Goal: Transaction & Acquisition: Book appointment/travel/reservation

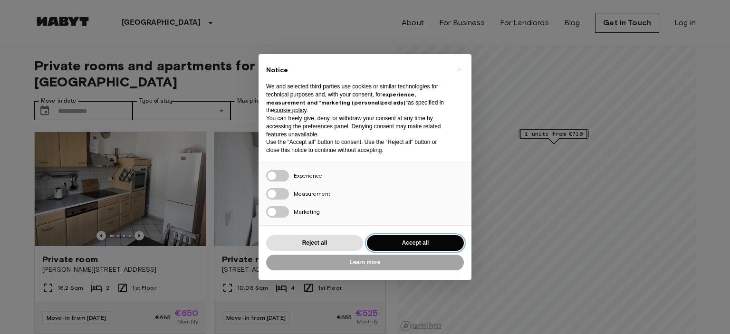
click at [389, 243] on button "Accept all" at bounding box center [415, 243] width 97 height 16
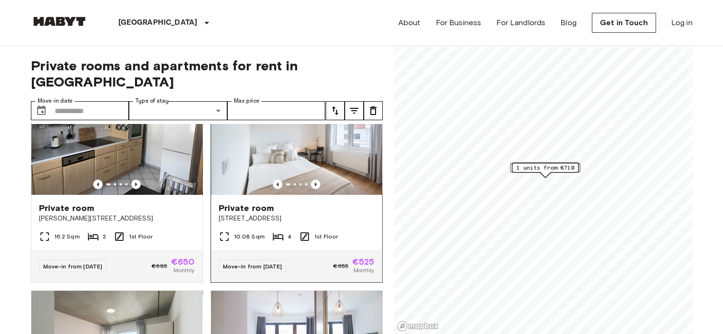
scroll to position [51, 0]
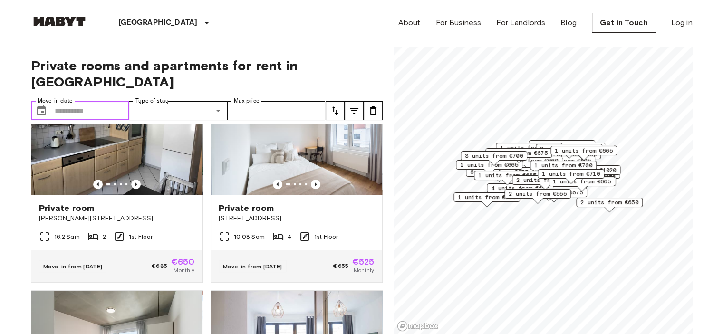
click at [91, 101] on input "Move-in date" at bounding box center [92, 110] width 75 height 19
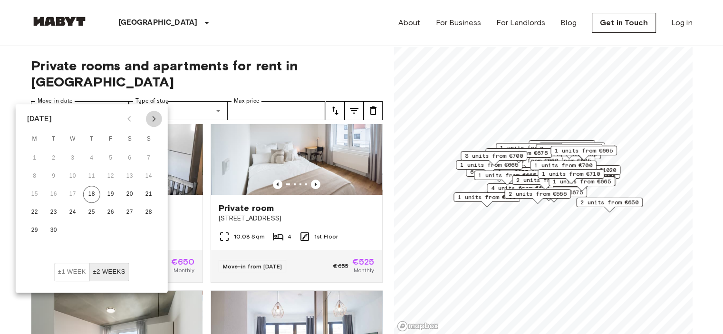
click at [150, 117] on icon "Next month" at bounding box center [153, 118] width 11 height 11
click at [70, 156] on button "1" at bounding box center [72, 158] width 17 height 17
type input "**********"
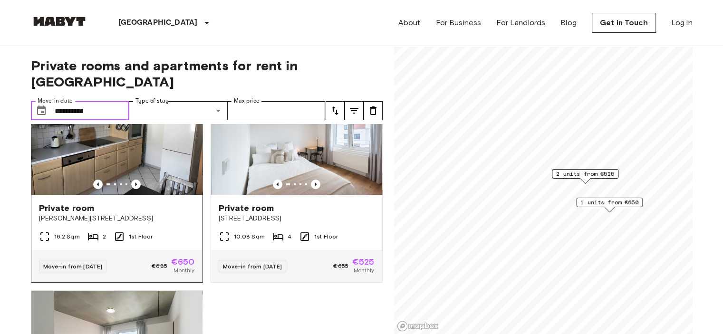
click at [134, 155] on img at bounding box center [116, 138] width 171 height 114
click at [311, 180] on icon "Previous image" at bounding box center [316, 185] width 10 height 10
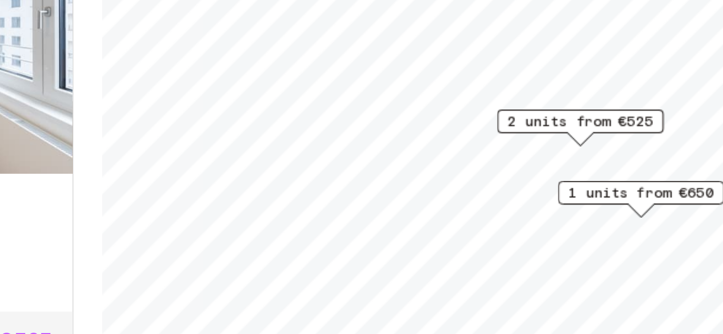
click at [584, 172] on span "2 units from €525" at bounding box center [585, 174] width 58 height 9
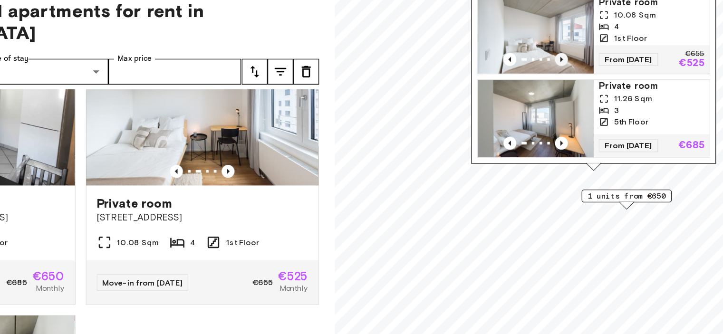
click at [560, 97] on icon "Previous image" at bounding box center [561, 102] width 10 height 10
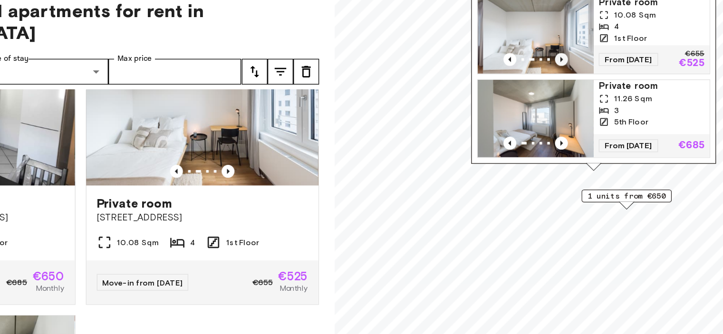
click at [560, 97] on icon "Previous image" at bounding box center [561, 102] width 10 height 10
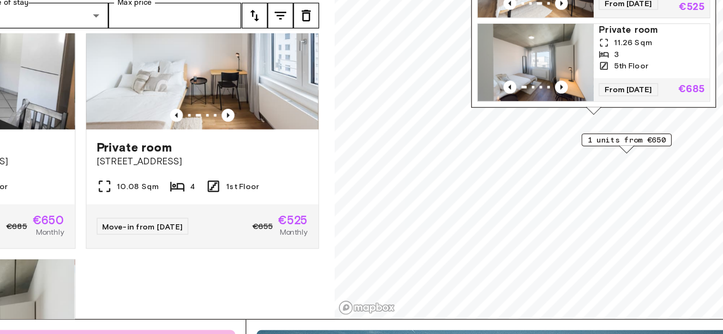
scroll to position [12, 0]
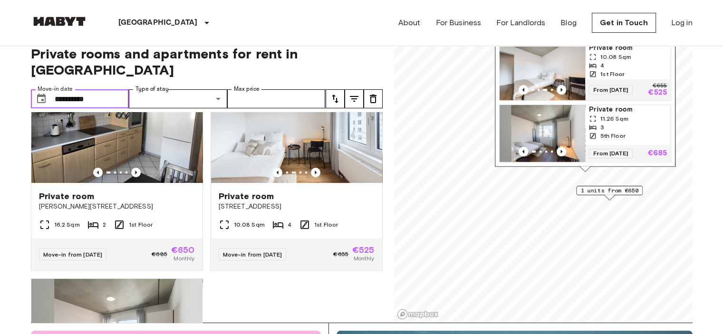
click at [601, 189] on span "1 units from €650" at bounding box center [609, 190] width 58 height 9
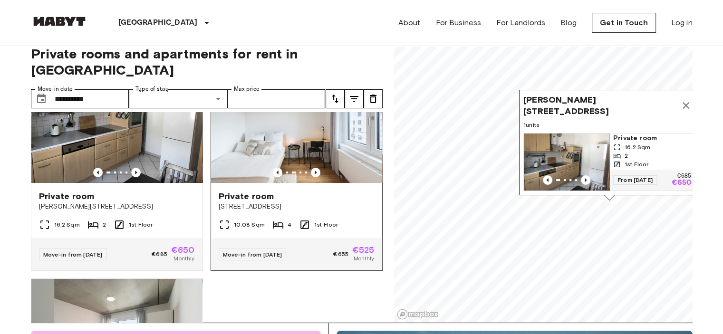
click at [318, 146] on img at bounding box center [296, 126] width 171 height 114
click at [290, 122] on img at bounding box center [296, 126] width 171 height 114
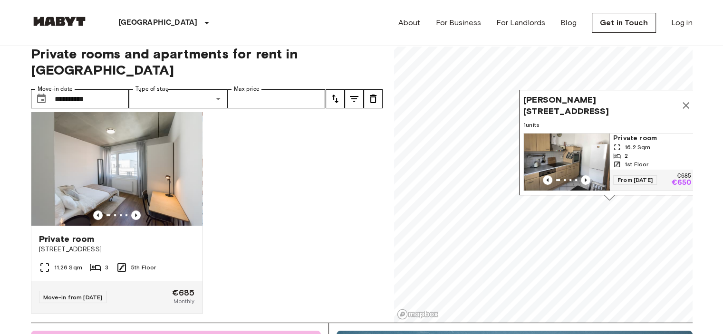
scroll to position [192, 0]
